Goal: Task Accomplishment & Management: Manage account settings

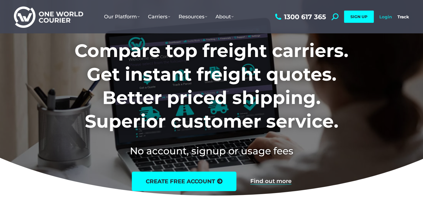
click at [383, 16] on link "Login" at bounding box center [385, 16] width 13 height 5
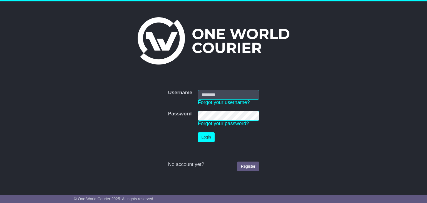
click at [209, 99] on input "Username" at bounding box center [228, 95] width 61 height 10
type input "**********"
click at [198, 132] on button "Login" at bounding box center [206, 137] width 17 height 10
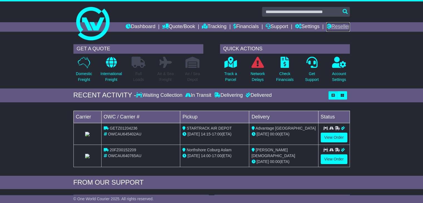
click at [331, 25] on link "Reseller" at bounding box center [337, 26] width 23 height 9
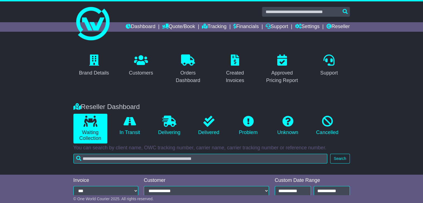
scroll to position [49, 0]
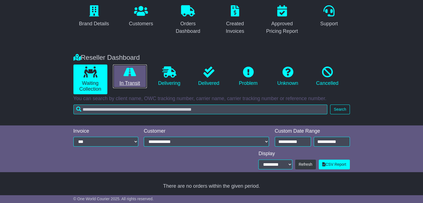
click at [132, 74] on icon at bounding box center [130, 71] width 13 height 11
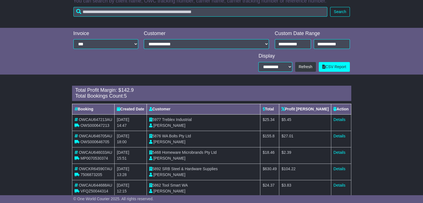
scroll to position [160, 0]
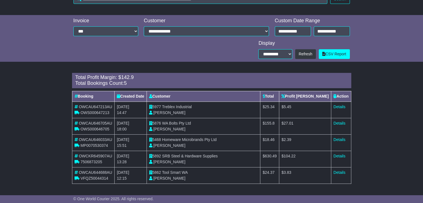
click at [382, 130] on div "Loading... There are no orders within the given period. Total Profit Margin: $ …" at bounding box center [211, 131] width 423 height 122
click at [291, 108] on span "5.45" at bounding box center [288, 107] width 8 height 4
click at [304, 118] on td "$ 27.01" at bounding box center [305, 126] width 52 height 16
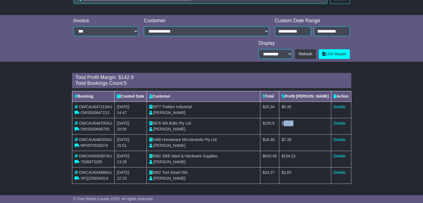
click at [304, 118] on td "$ 27.01" at bounding box center [305, 126] width 52 height 16
click at [304, 159] on td "$ 104.22" at bounding box center [305, 159] width 52 height 16
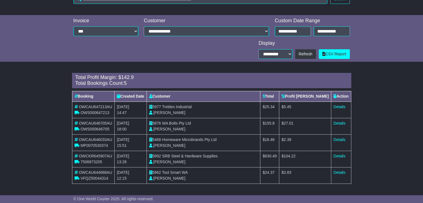
click at [303, 175] on td "$ 3.83" at bounding box center [305, 175] width 52 height 16
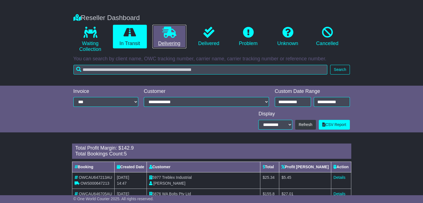
click at [177, 32] on link "Delivering" at bounding box center [169, 37] width 34 height 24
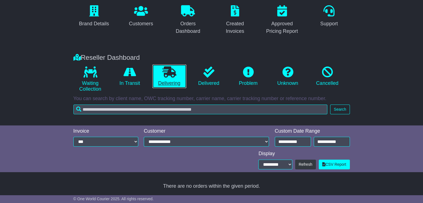
scroll to position [49, 0]
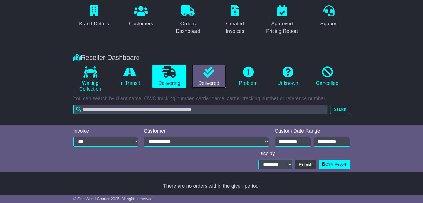
click at [208, 72] on icon at bounding box center [208, 71] width 11 height 11
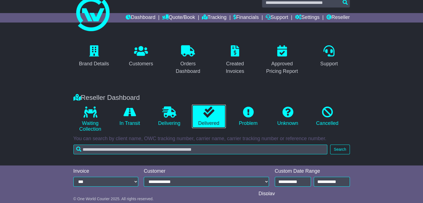
scroll to position [0, 0]
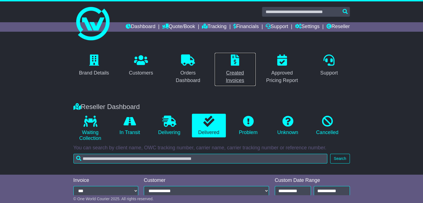
click at [233, 68] on link "Created Invoices" at bounding box center [234, 70] width 41 height 34
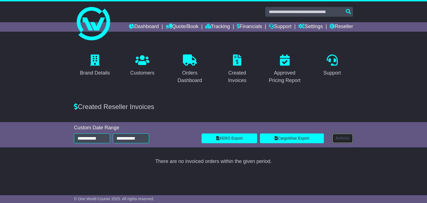
click at [342, 140] on button "Refresh" at bounding box center [342, 139] width 21 height 10
click at [101, 141] on input "**********" at bounding box center [92, 139] width 36 height 10
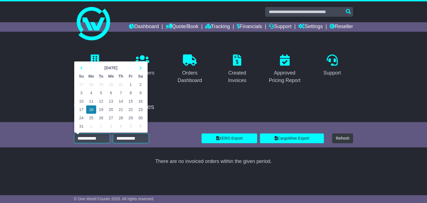
click at [176, 156] on div "Loading... There are no invoiced orders within the given period." at bounding box center [213, 162] width 285 height 12
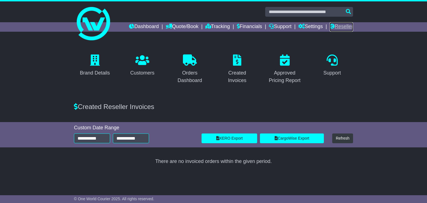
click at [346, 26] on link "Reseller" at bounding box center [341, 26] width 23 height 9
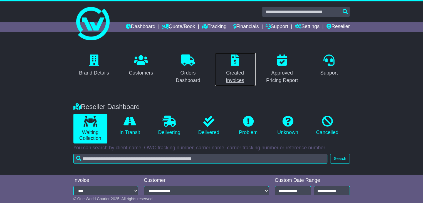
click at [231, 65] on icon at bounding box center [235, 60] width 8 height 11
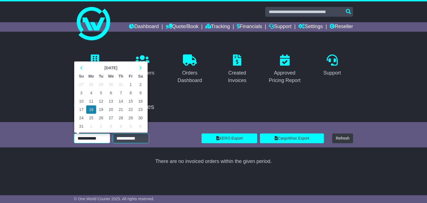
click at [92, 142] on input "**********" at bounding box center [92, 139] width 36 height 10
click at [80, 69] on icon at bounding box center [81, 68] width 3 height 4
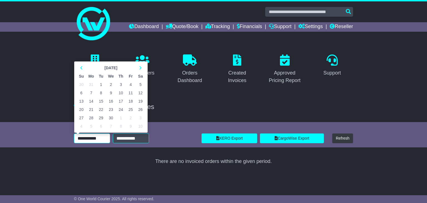
click at [93, 102] on td "14" at bounding box center [91, 101] width 10 height 8
type input "**********"
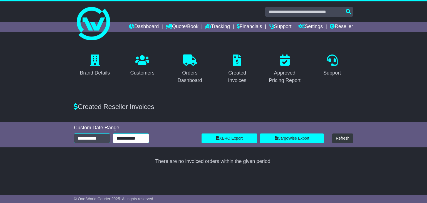
click at [130, 142] on input "**********" at bounding box center [131, 139] width 36 height 10
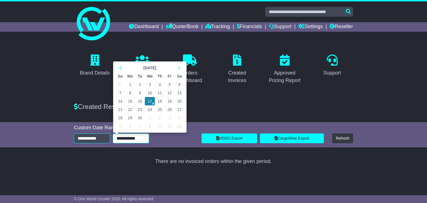
click at [169, 111] on td "26" at bounding box center [170, 109] width 10 height 8
type input "**********"
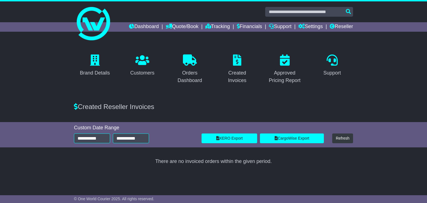
click at [173, 162] on div "There are no invoiced orders within the given period." at bounding box center [213, 162] width 279 height 6
click at [231, 139] on link "XERO Export" at bounding box center [230, 139] width 56 height 10
click at [340, 138] on button "Refresh" at bounding box center [342, 139] width 21 height 10
click at [142, 29] on link "Dashboard" at bounding box center [144, 26] width 30 height 9
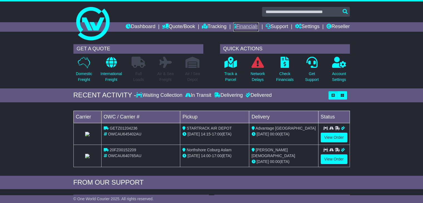
click at [241, 27] on link "Financials" at bounding box center [245, 26] width 25 height 9
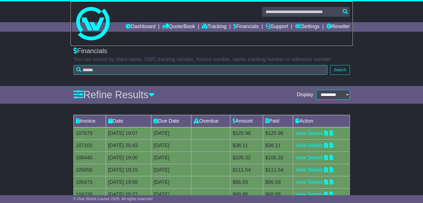
click at [334, 22] on link at bounding box center [212, 23] width 282 height 45
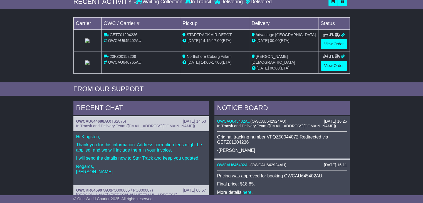
scroll to position [94, 0]
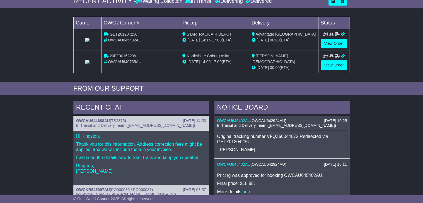
click at [279, 34] on span "Advantage Australia" at bounding box center [286, 34] width 60 height 4
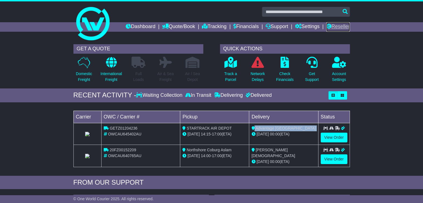
click at [336, 24] on link "Reseller" at bounding box center [337, 26] width 23 height 9
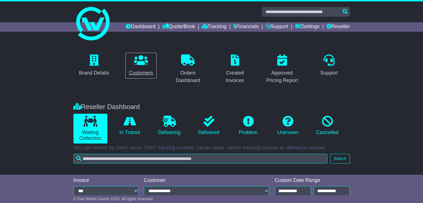
click at [142, 62] on icon at bounding box center [141, 60] width 14 height 11
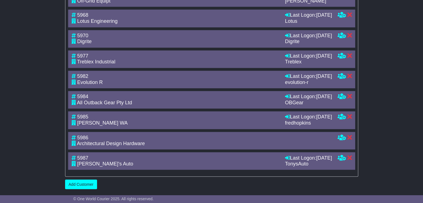
scroll to position [1013, 0]
